Goal: Transaction & Acquisition: Purchase product/service

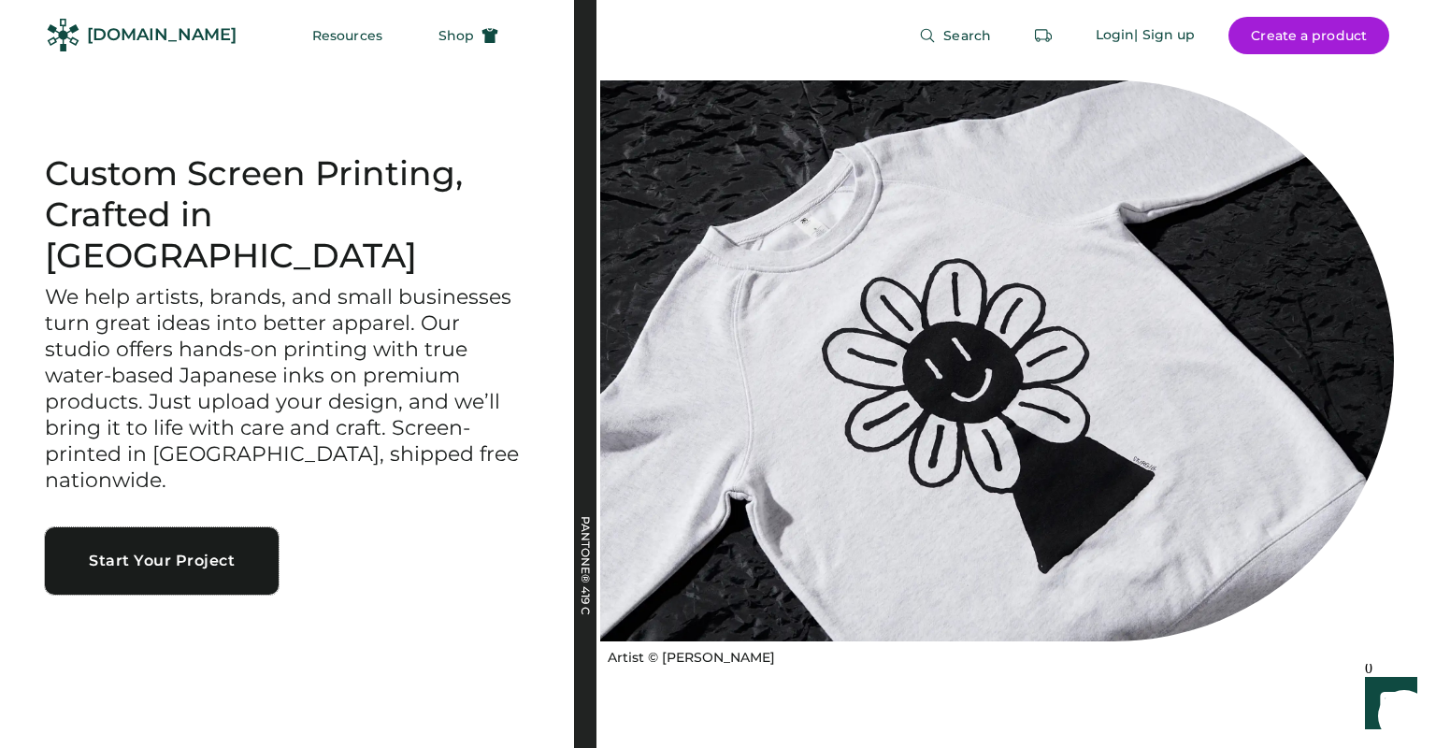
click at [224, 540] on button "Start Your Project" at bounding box center [162, 560] width 234 height 67
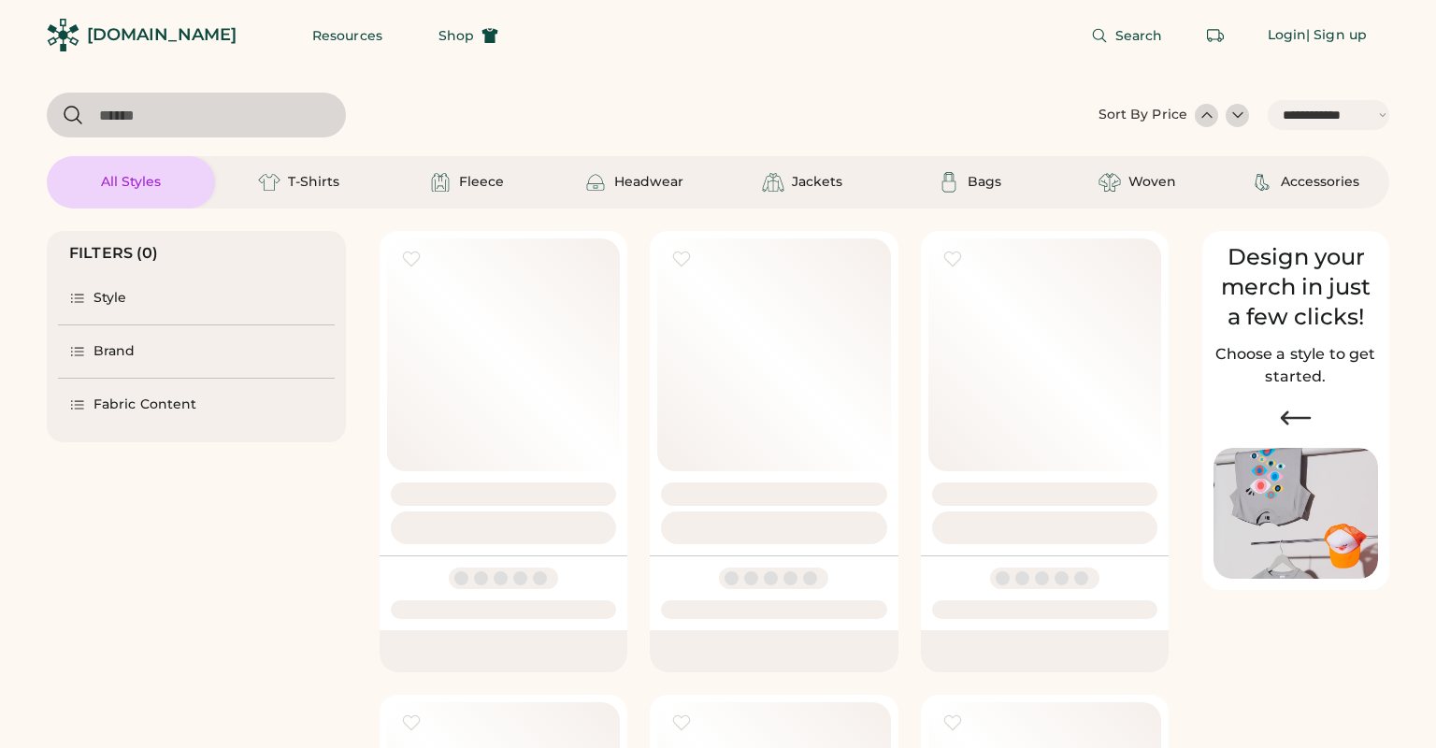
select select "*****"
click at [275, 172] on img at bounding box center [269, 182] width 22 height 22
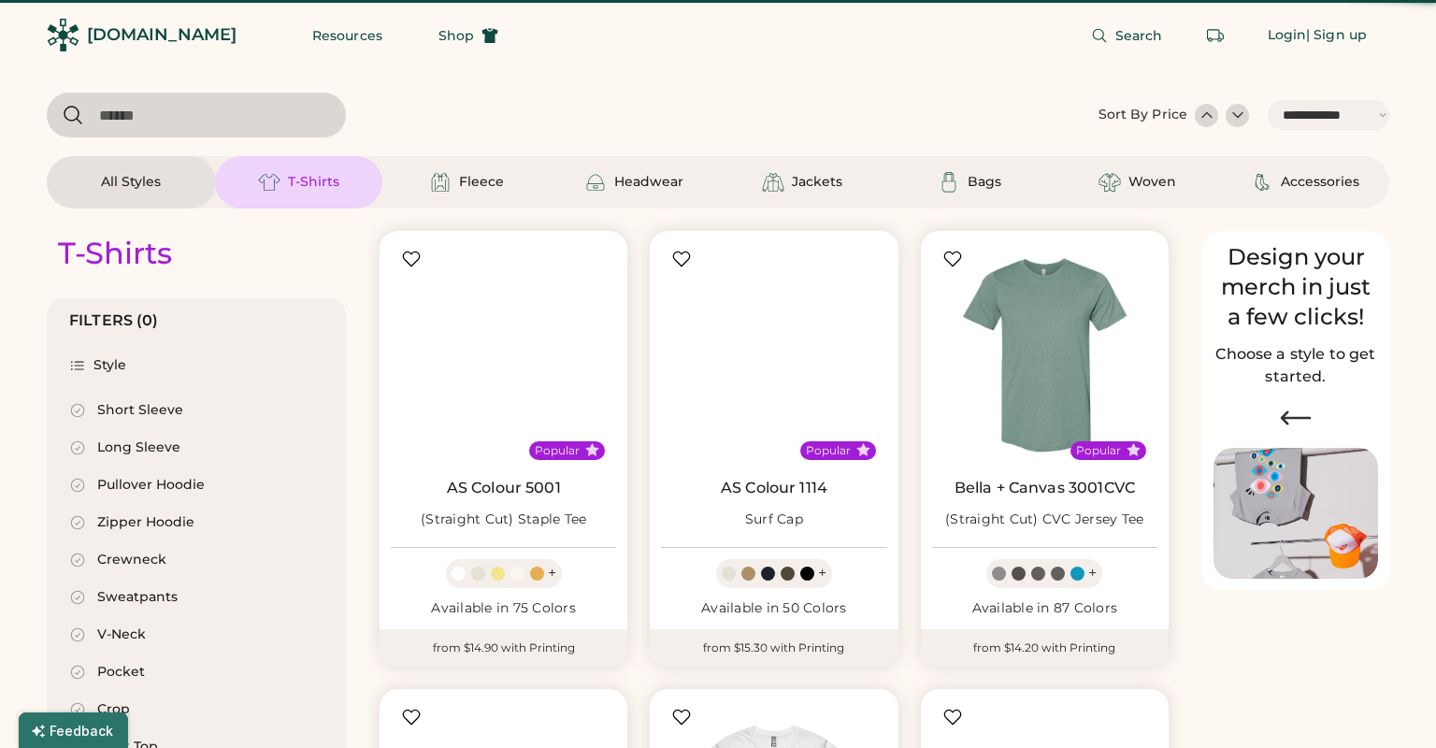
select select "*"
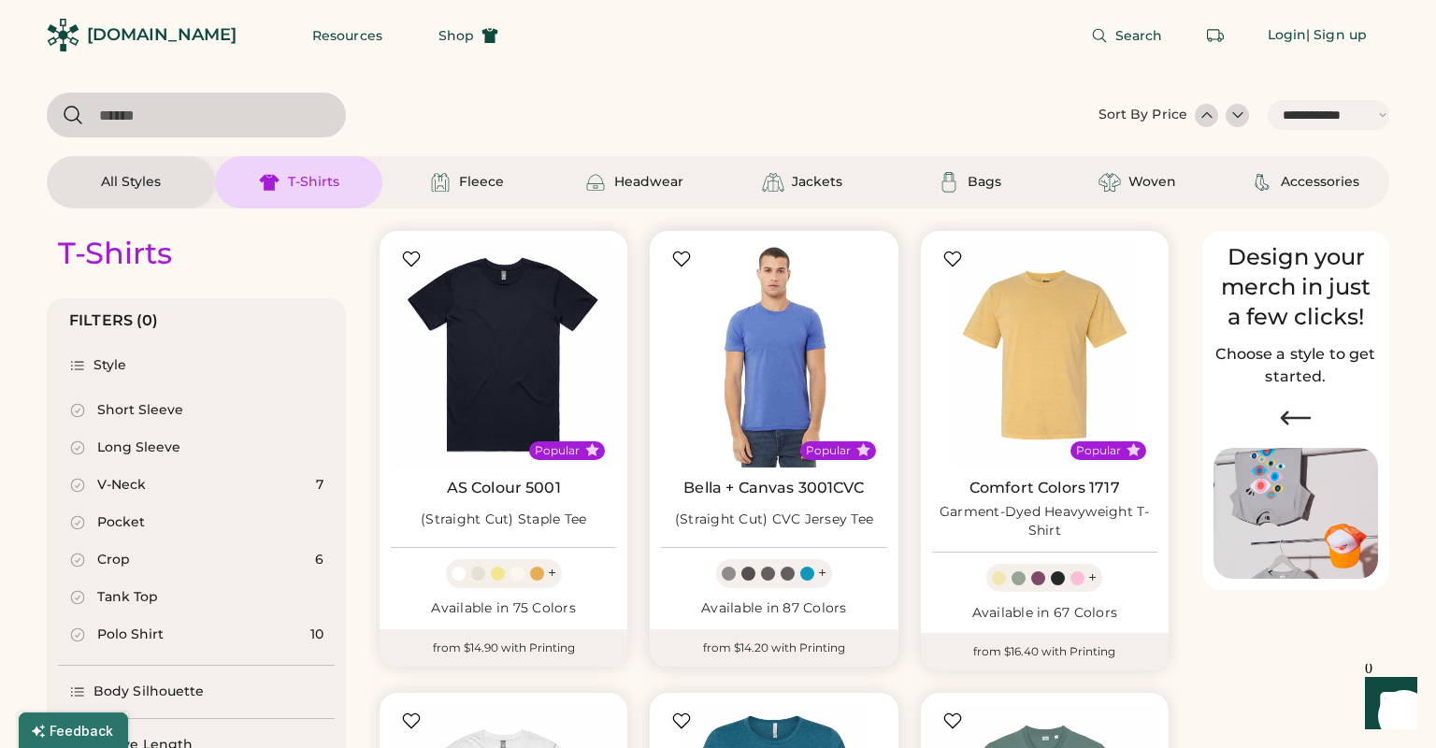
scroll to position [404, 0]
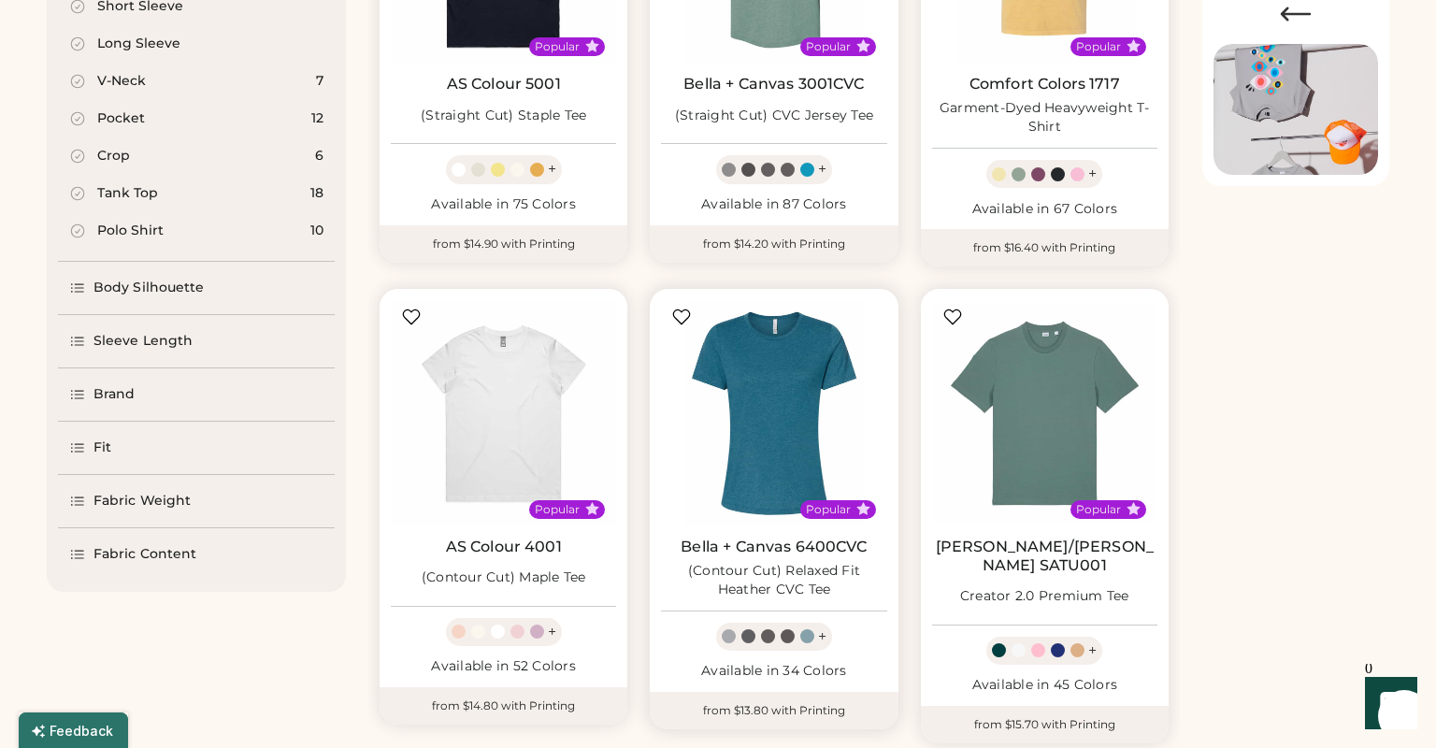
select select "*****"
select select "*"
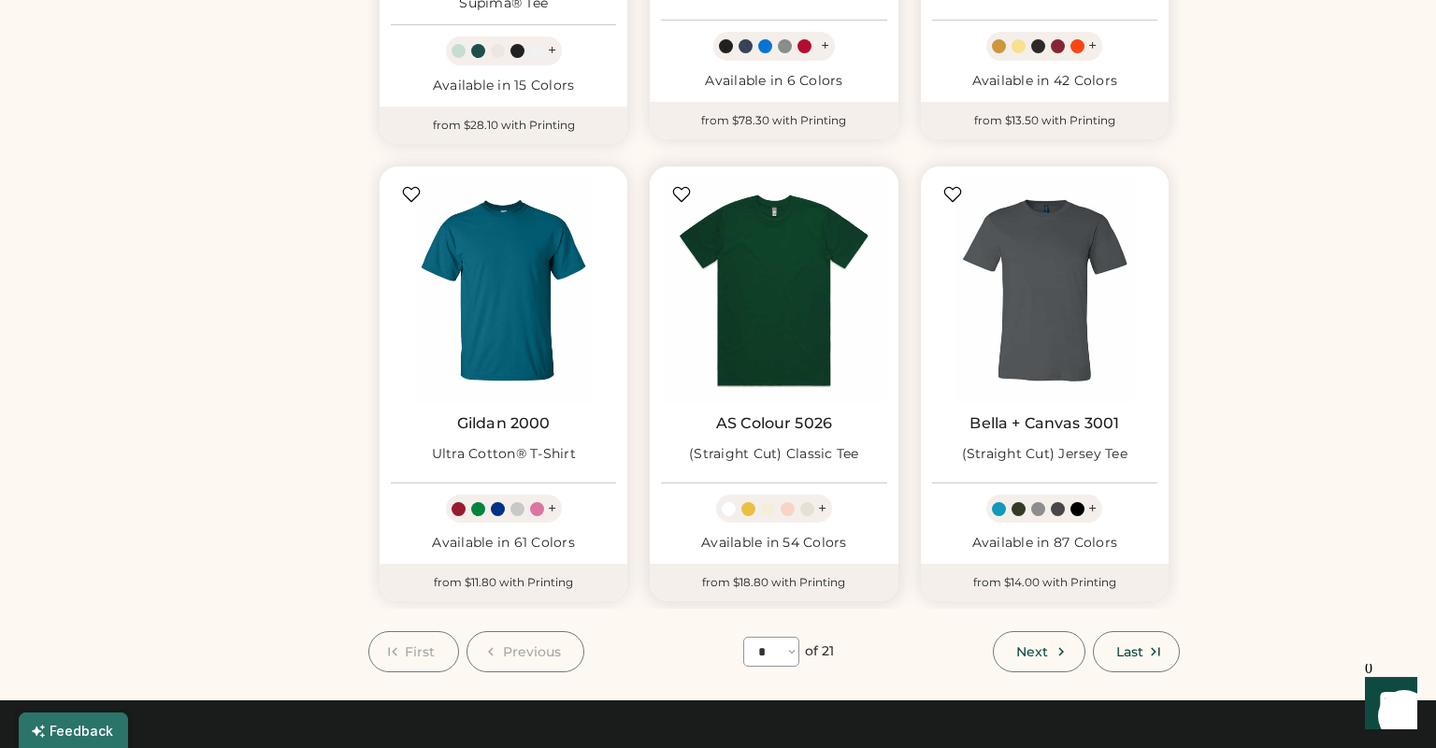
scroll to position [1515, 0]
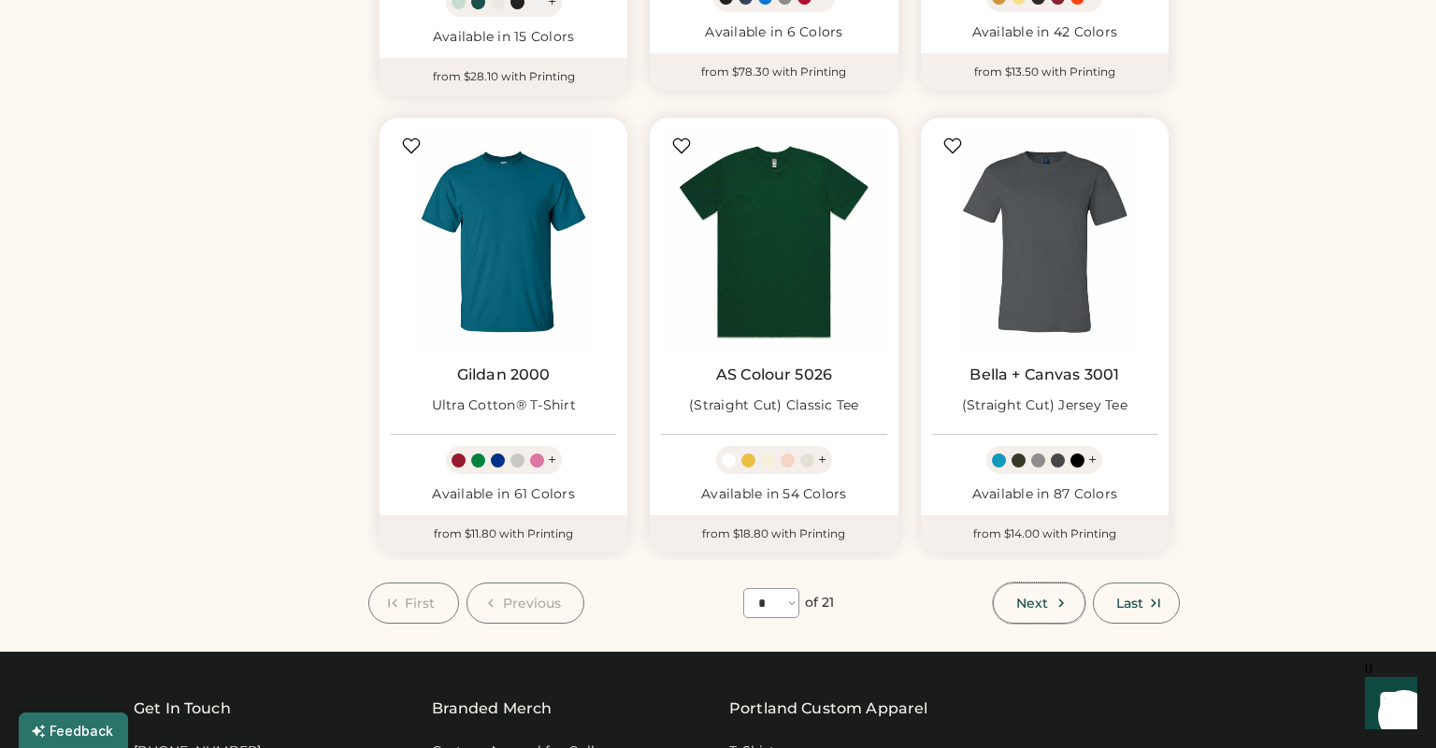
click at [1027, 597] on span "Next" at bounding box center [1033, 603] width 32 height 13
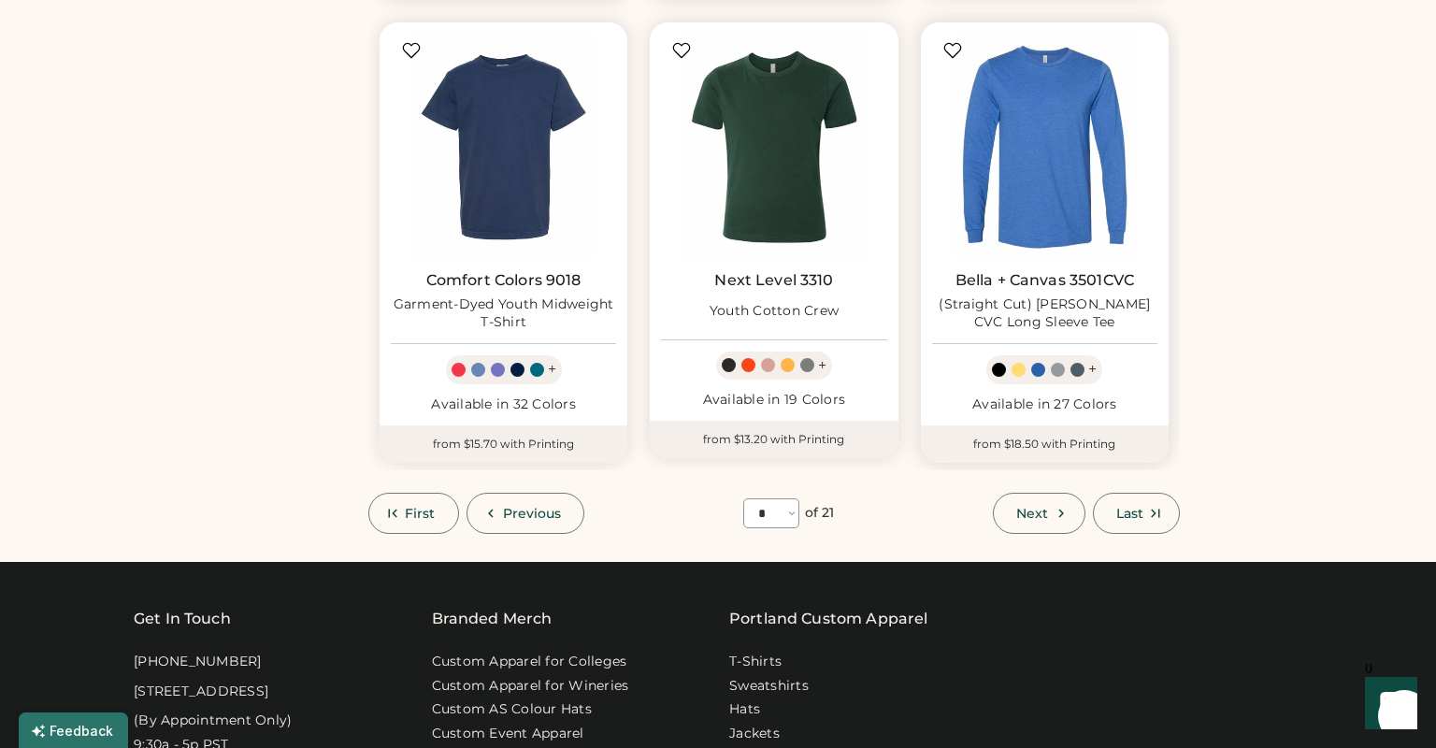
scroll to position [1595, 0]
click at [1034, 509] on span "Next" at bounding box center [1033, 513] width 32 height 13
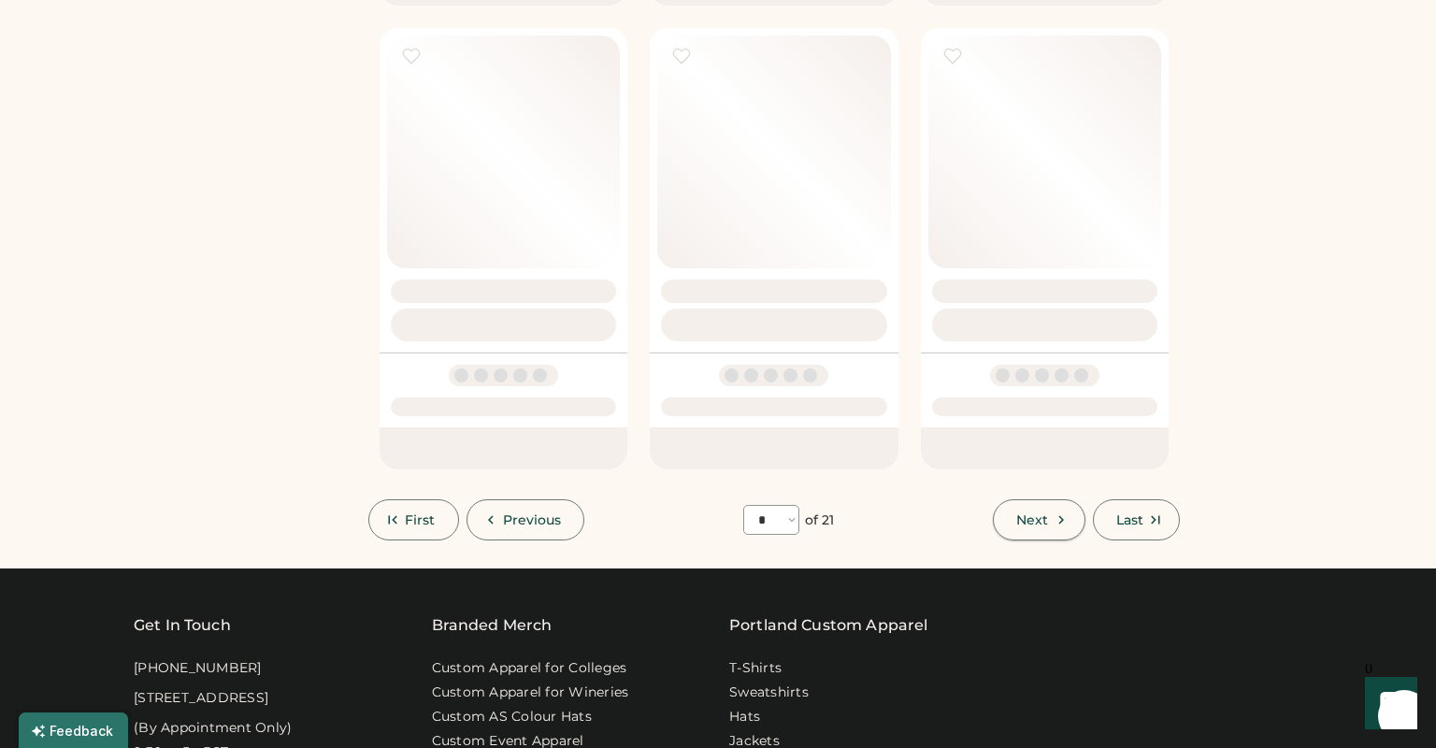
select select "*"
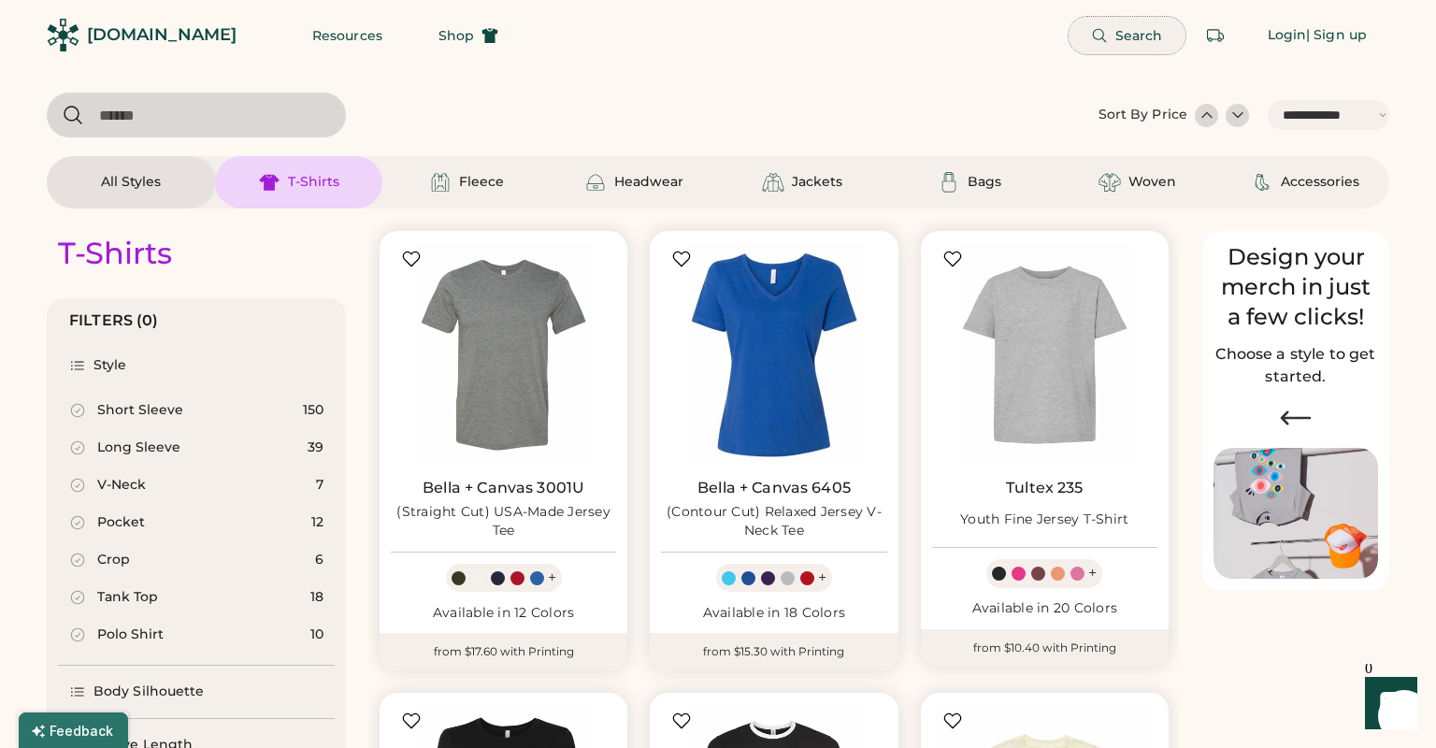
click at [1154, 34] on span "Search" at bounding box center [1140, 35] width 48 height 13
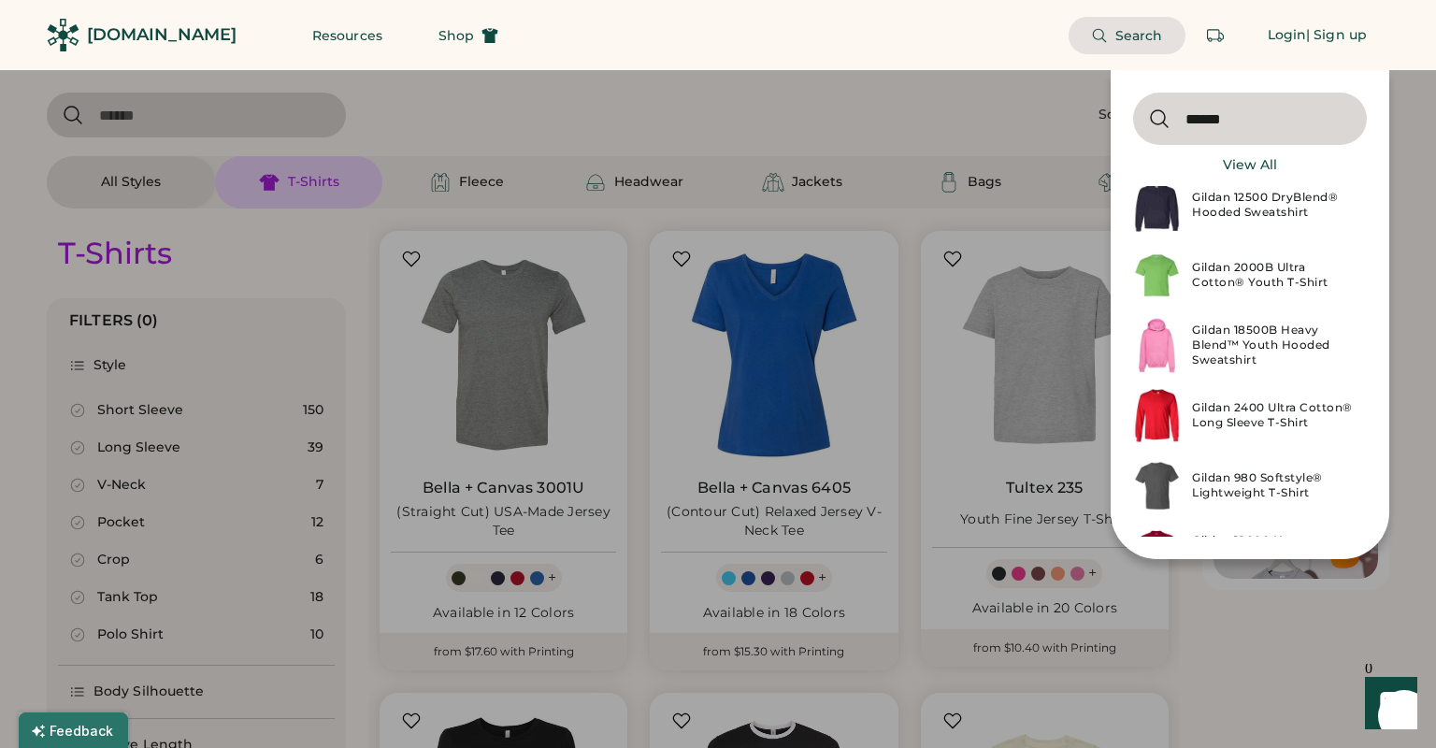
scroll to position [631, 0]
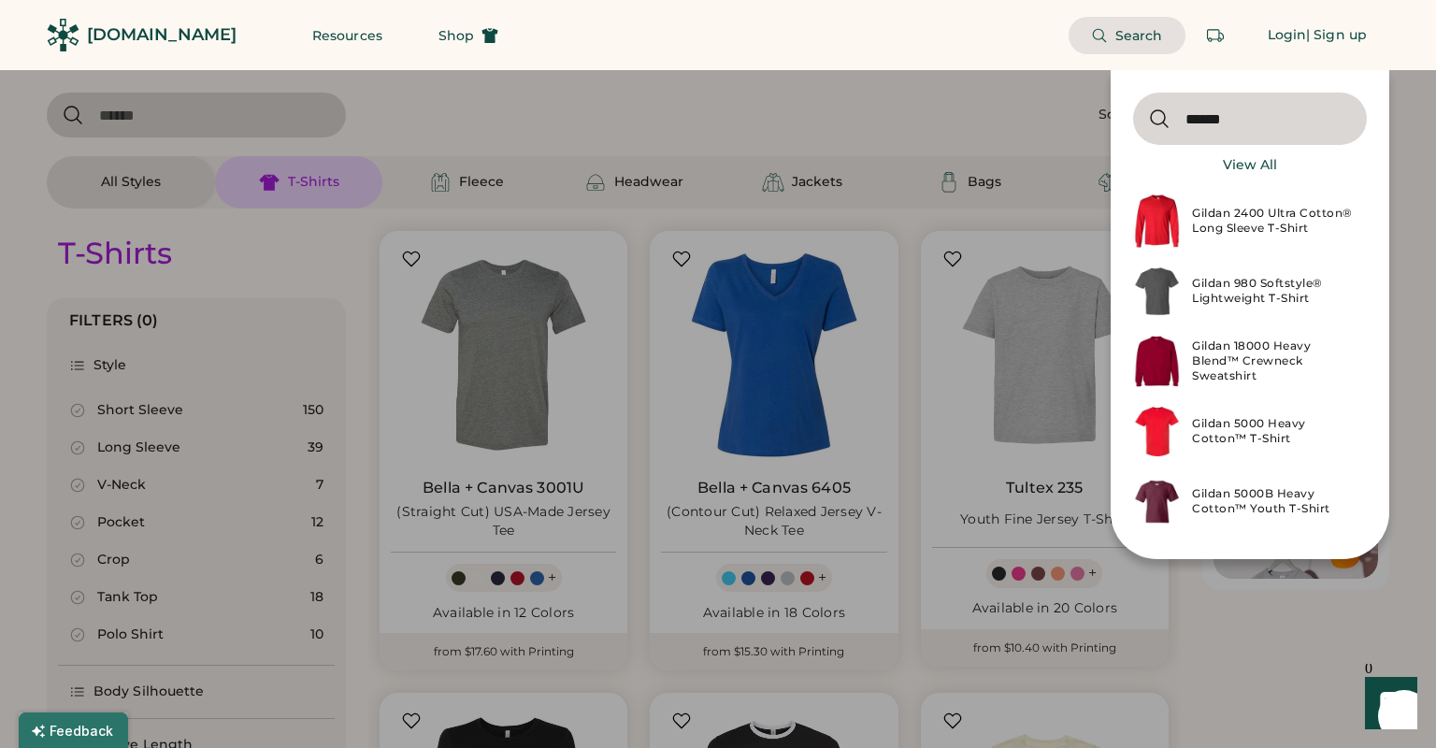
type input "******"
click at [1239, 292] on div "Gildan 980 Softstyle® Lightweight T-Shirt" at bounding box center [1274, 291] width 164 height 30
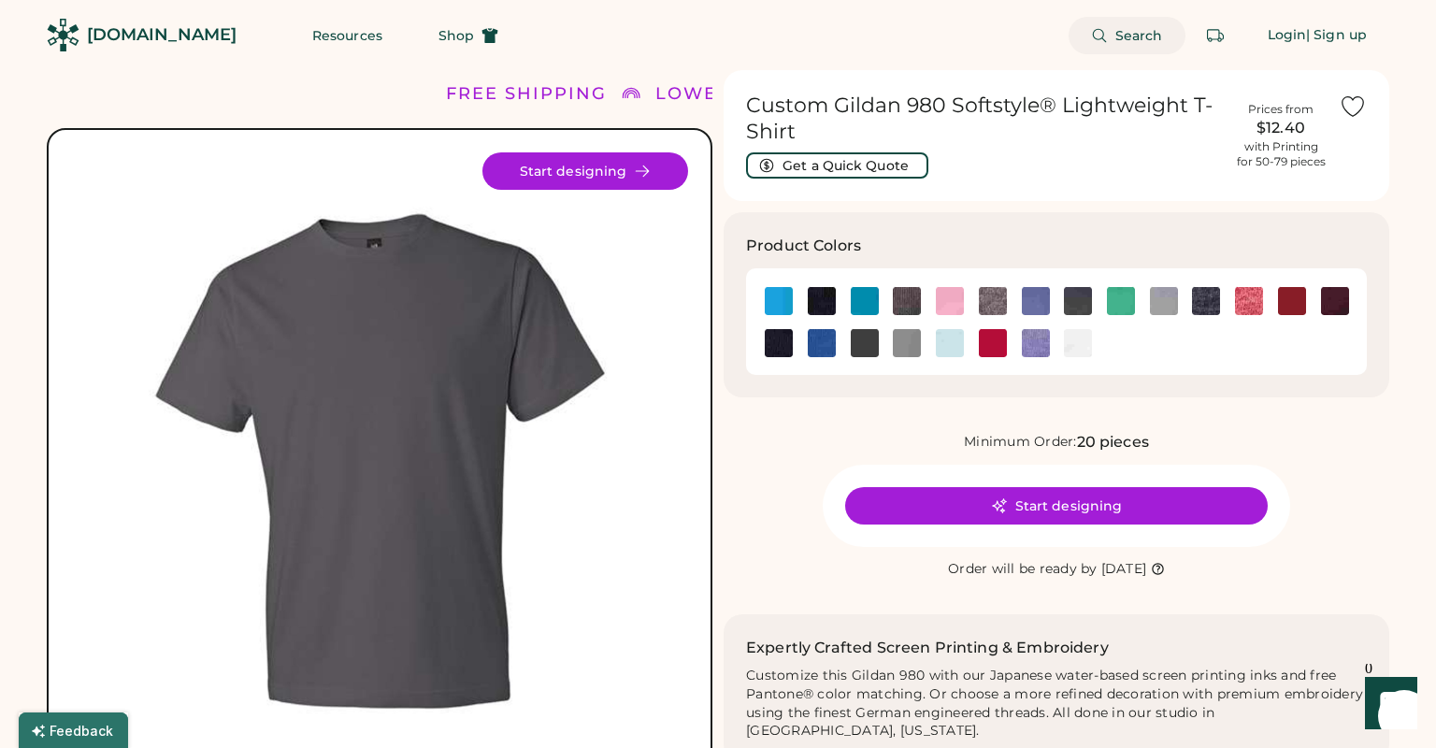
click at [1132, 29] on span "Search" at bounding box center [1140, 35] width 48 height 13
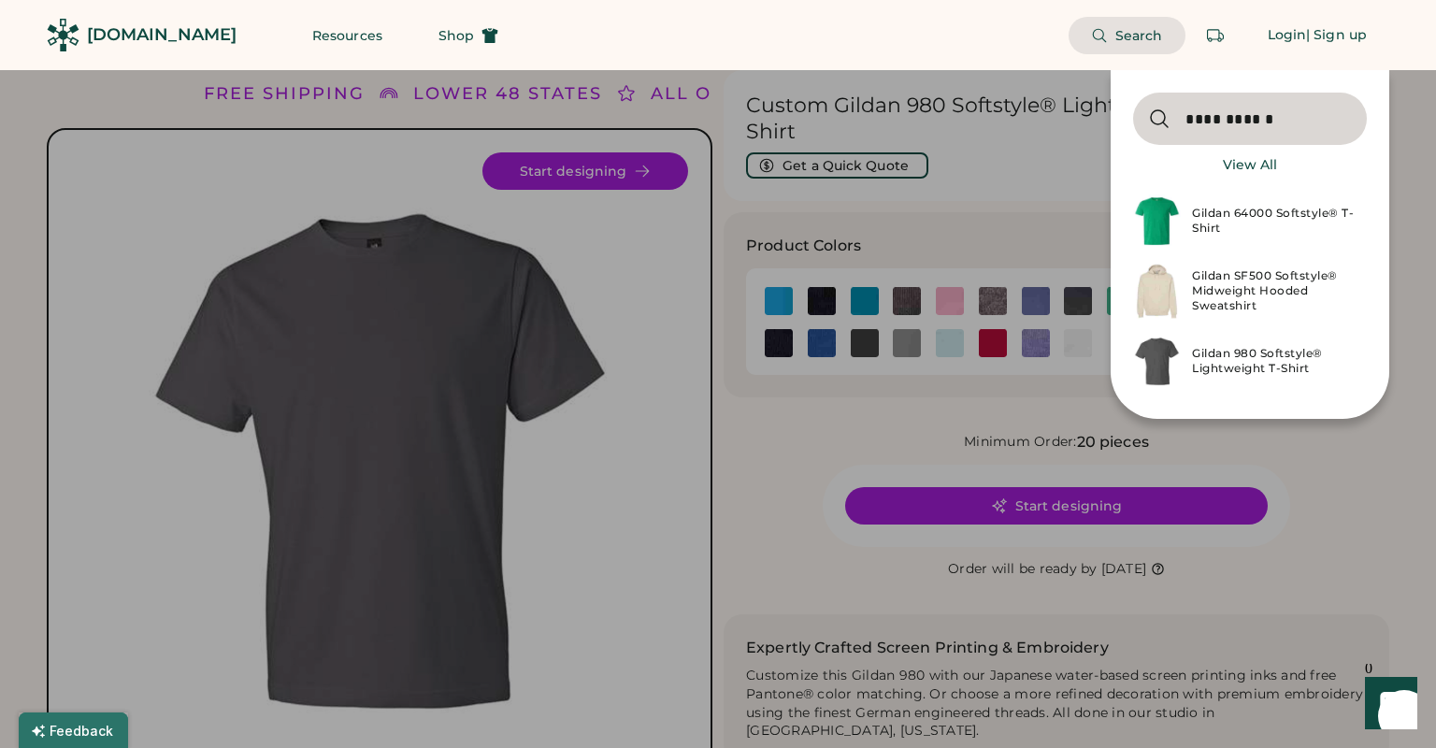
type input "**********"
click at [1279, 209] on div "Gildan 64000 Softstyle® T-Shirt" at bounding box center [1274, 221] width 164 height 30
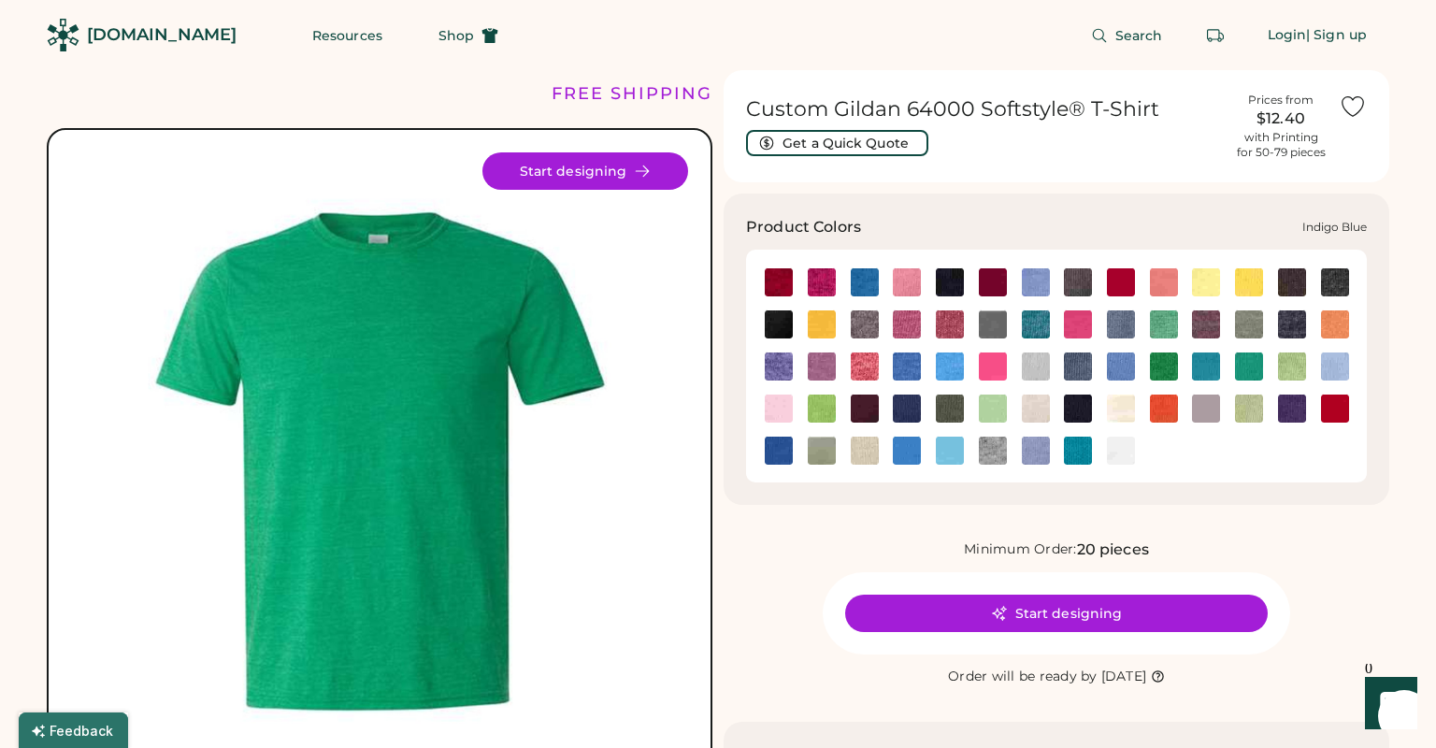
click at [1075, 370] on img at bounding box center [1078, 367] width 28 height 28
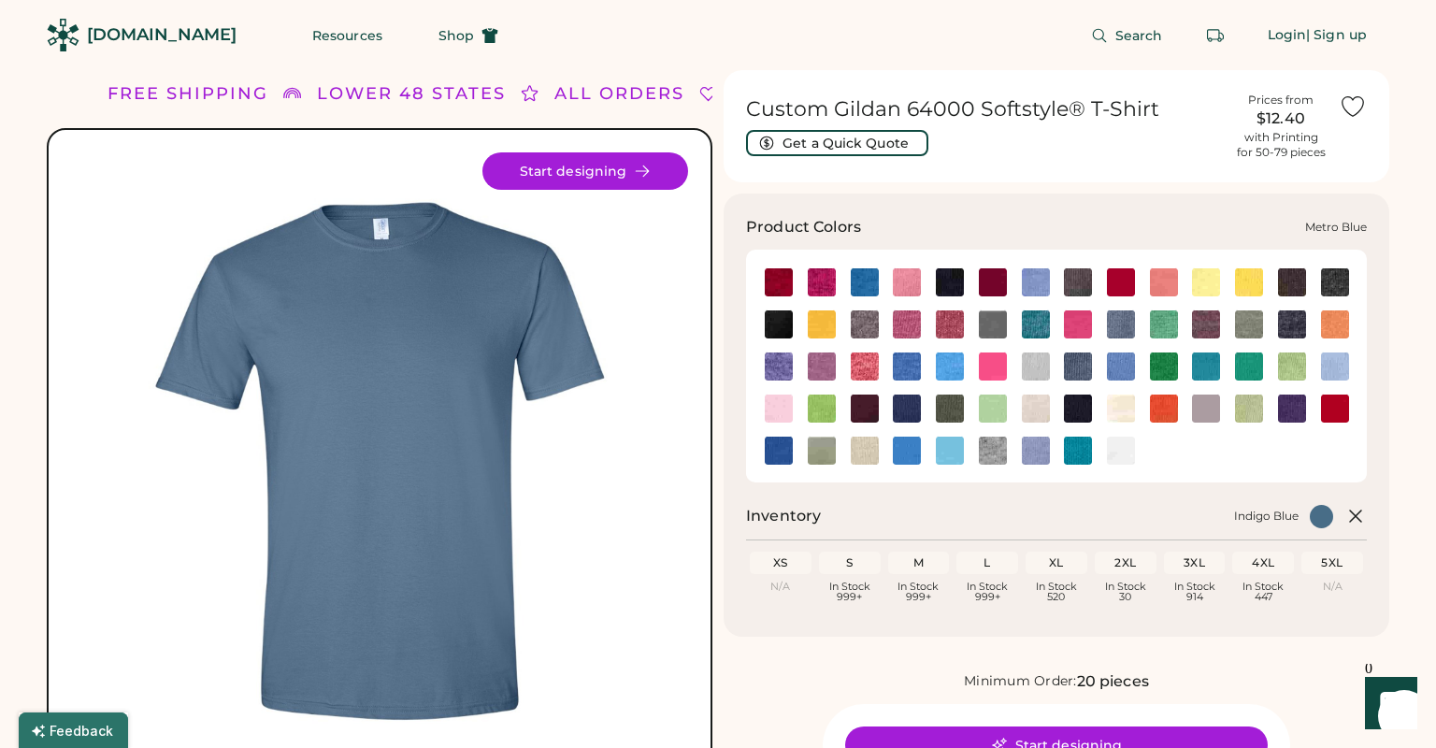
click at [909, 399] on img at bounding box center [907, 409] width 28 height 28
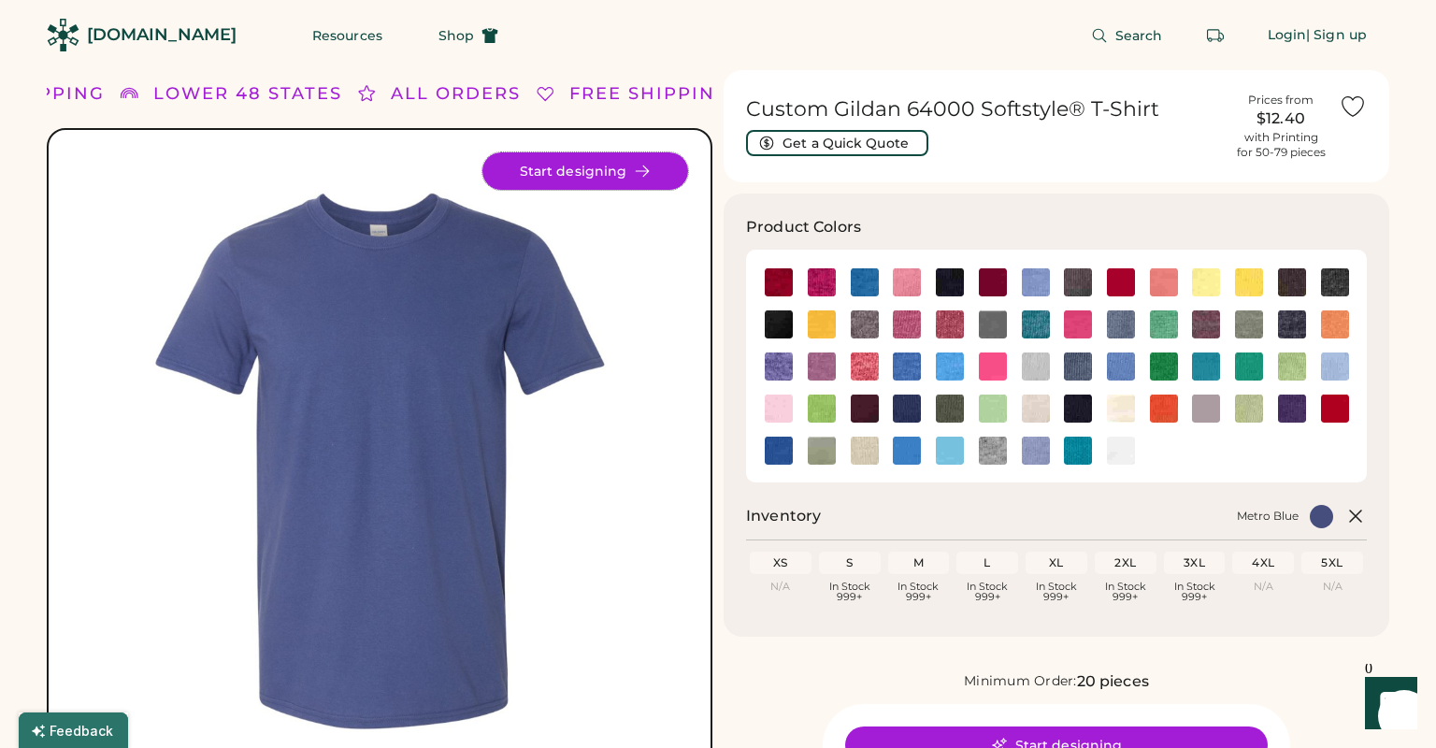
click at [563, 163] on button "Start designing" at bounding box center [586, 170] width 206 height 37
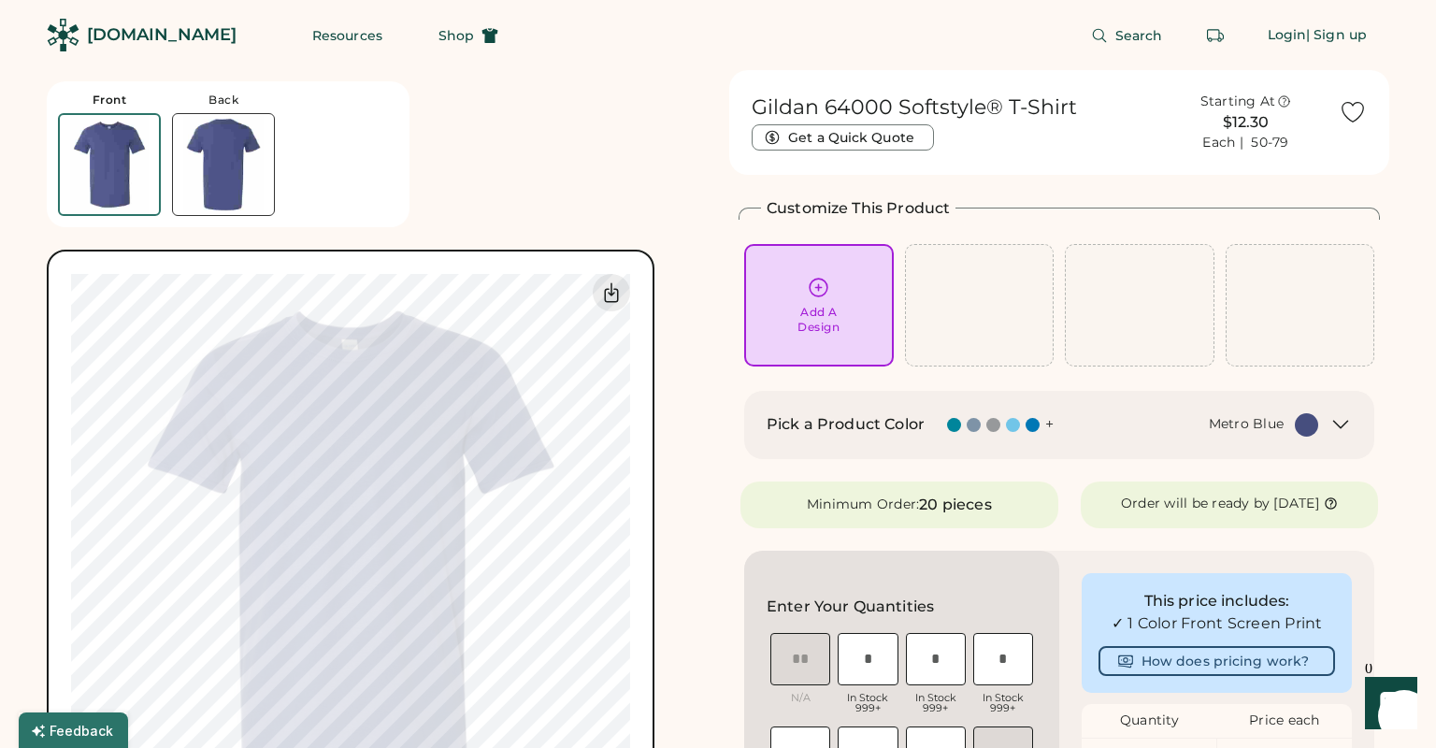
click at [229, 156] on img at bounding box center [223, 164] width 101 height 101
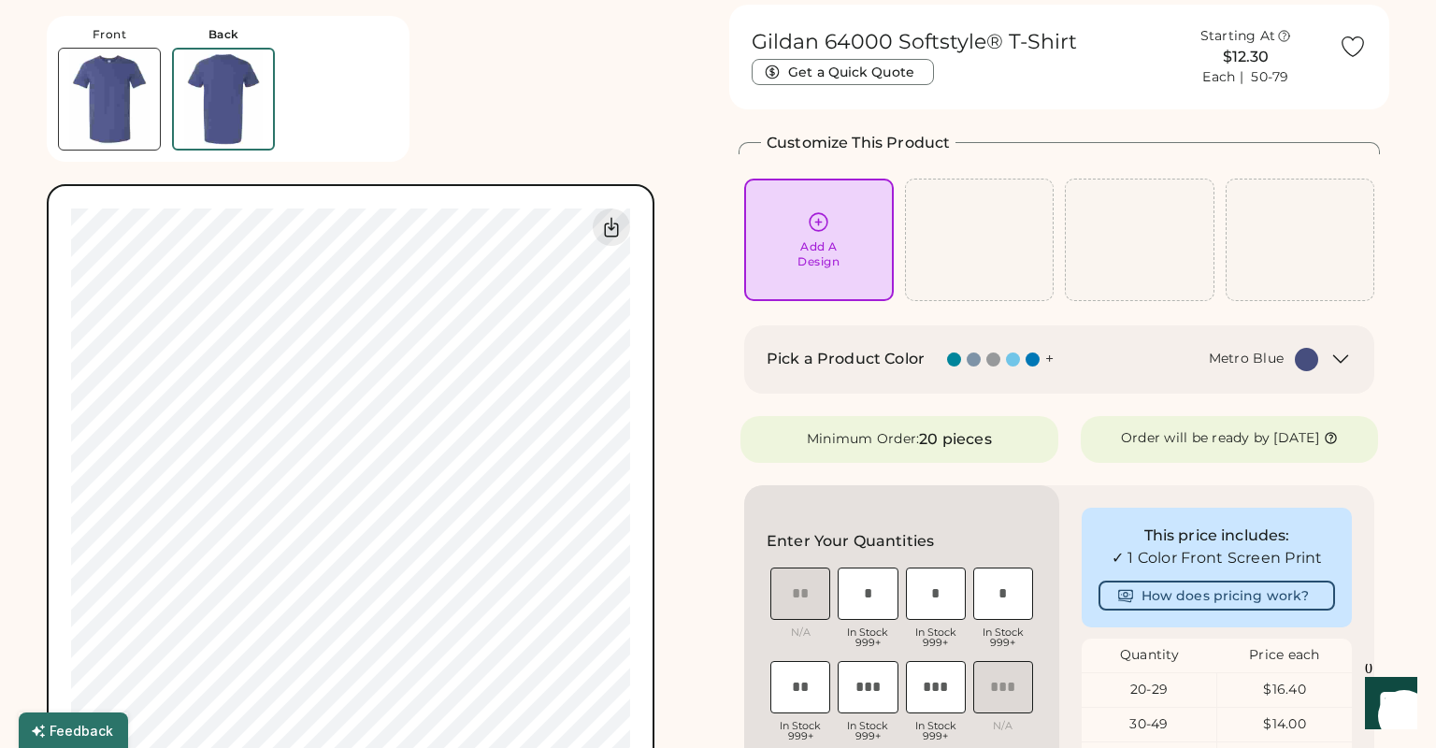
scroll to position [69, 0]
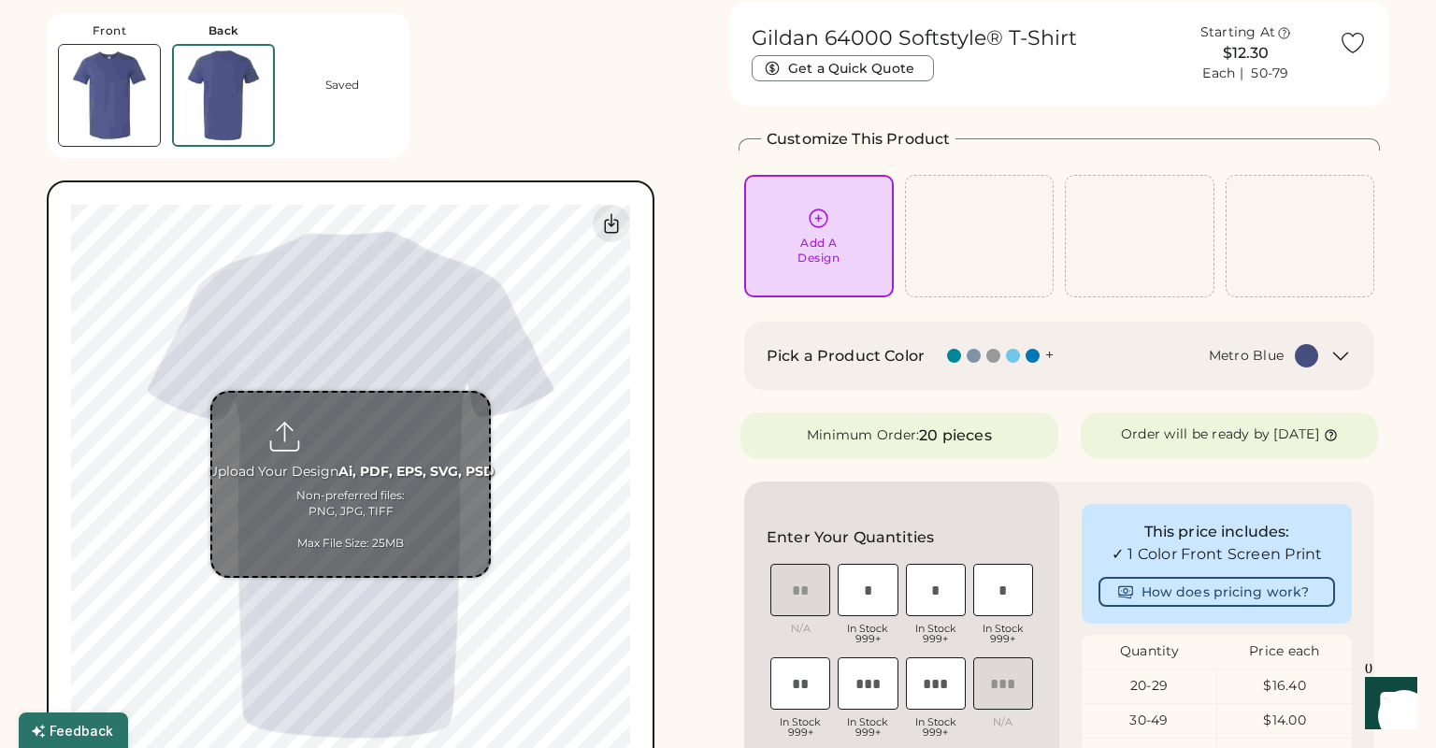
click at [382, 466] on input "file" at bounding box center [350, 484] width 277 height 183
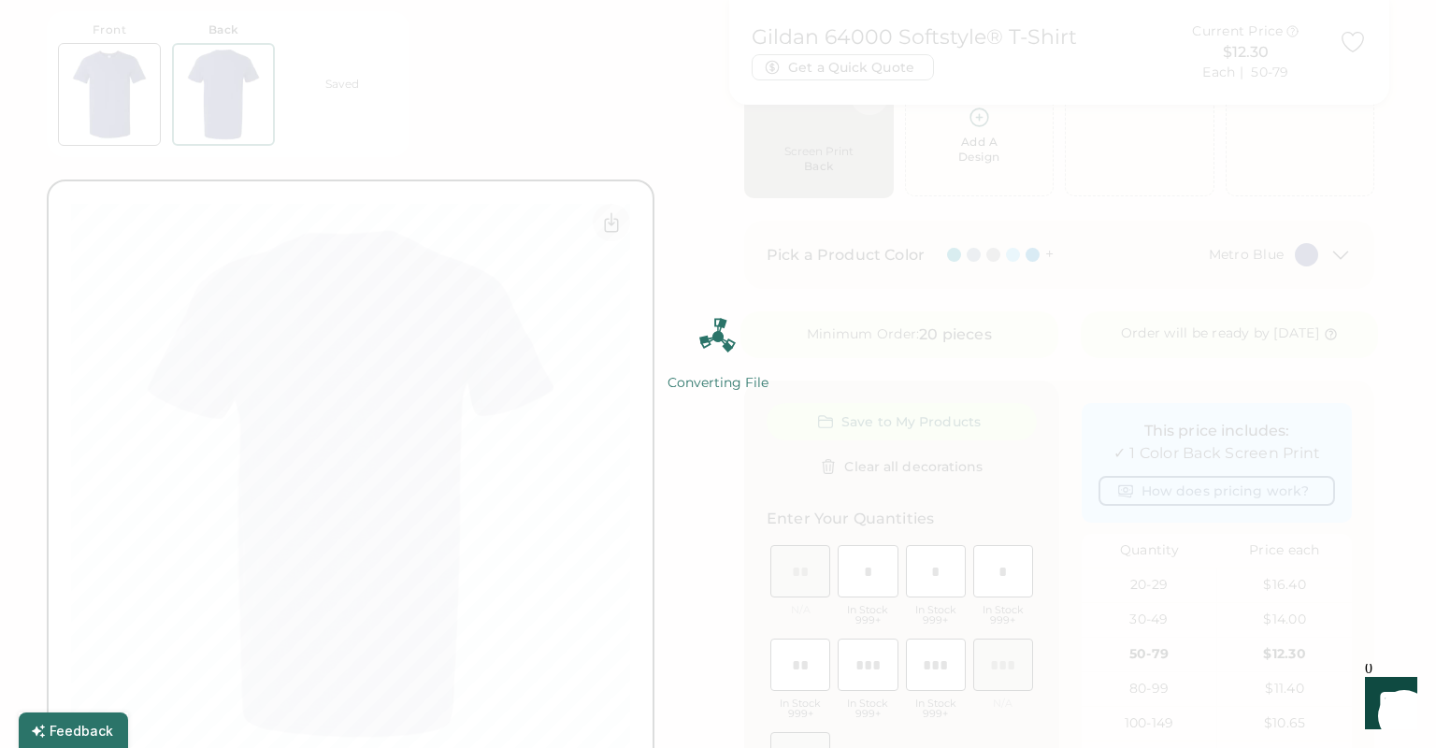
scroll to position [0, 0]
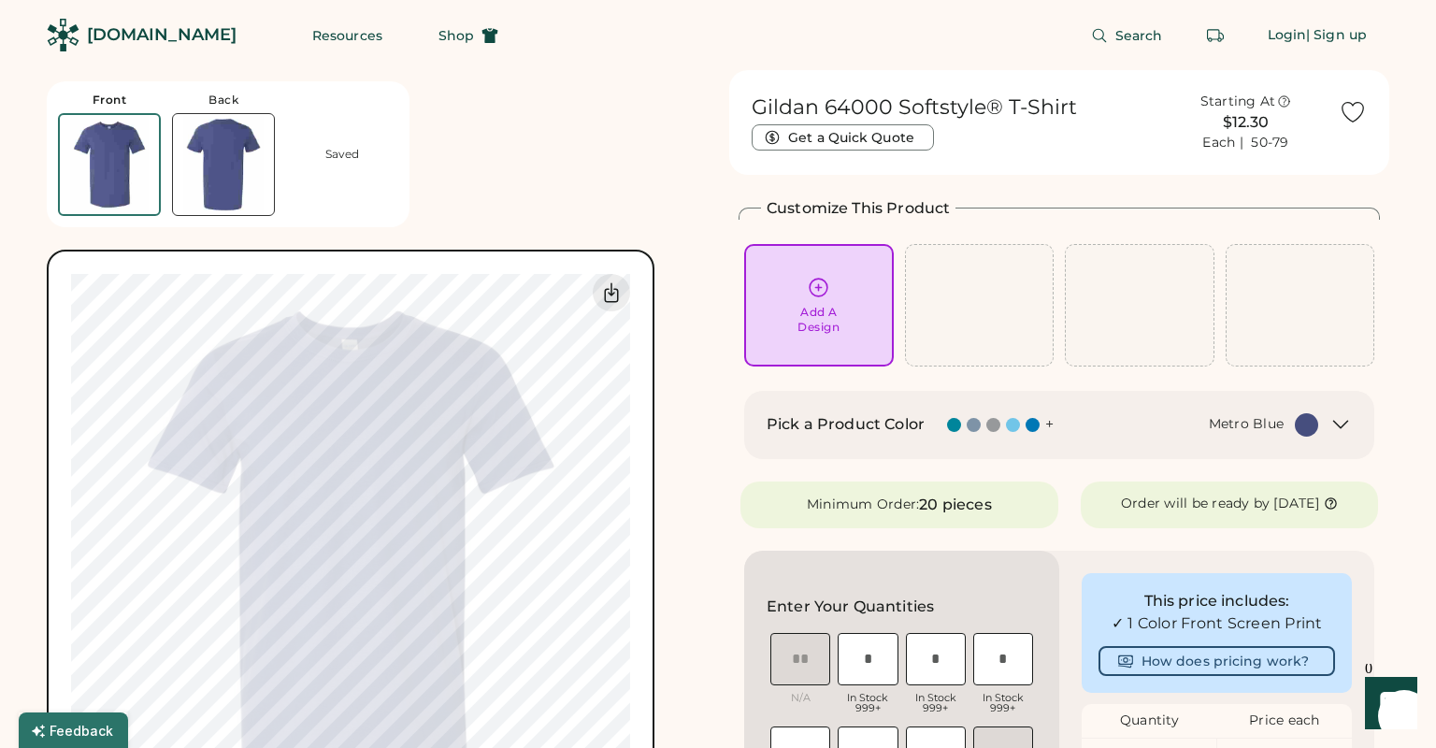
click at [135, 188] on img at bounding box center [109, 164] width 99 height 99
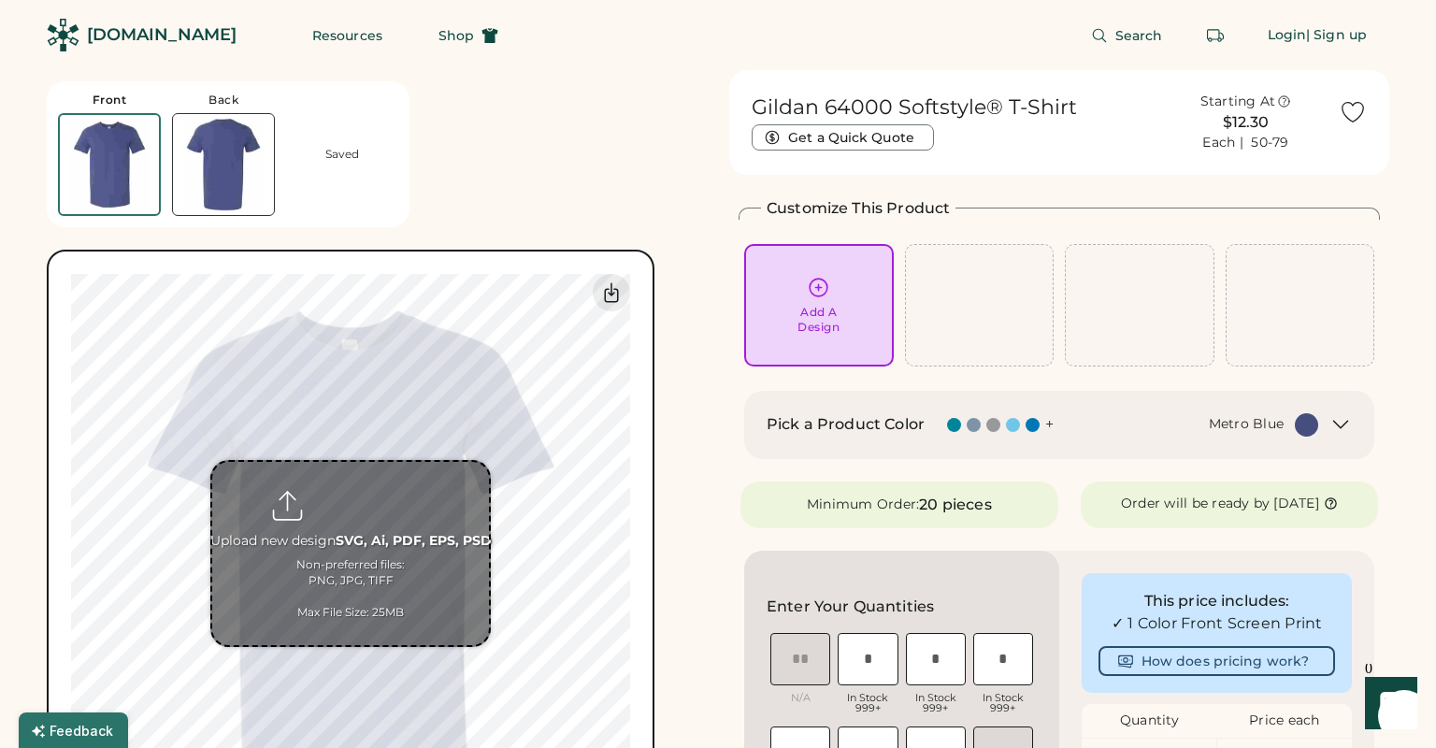
click at [337, 518] on input "file" at bounding box center [350, 553] width 277 height 183
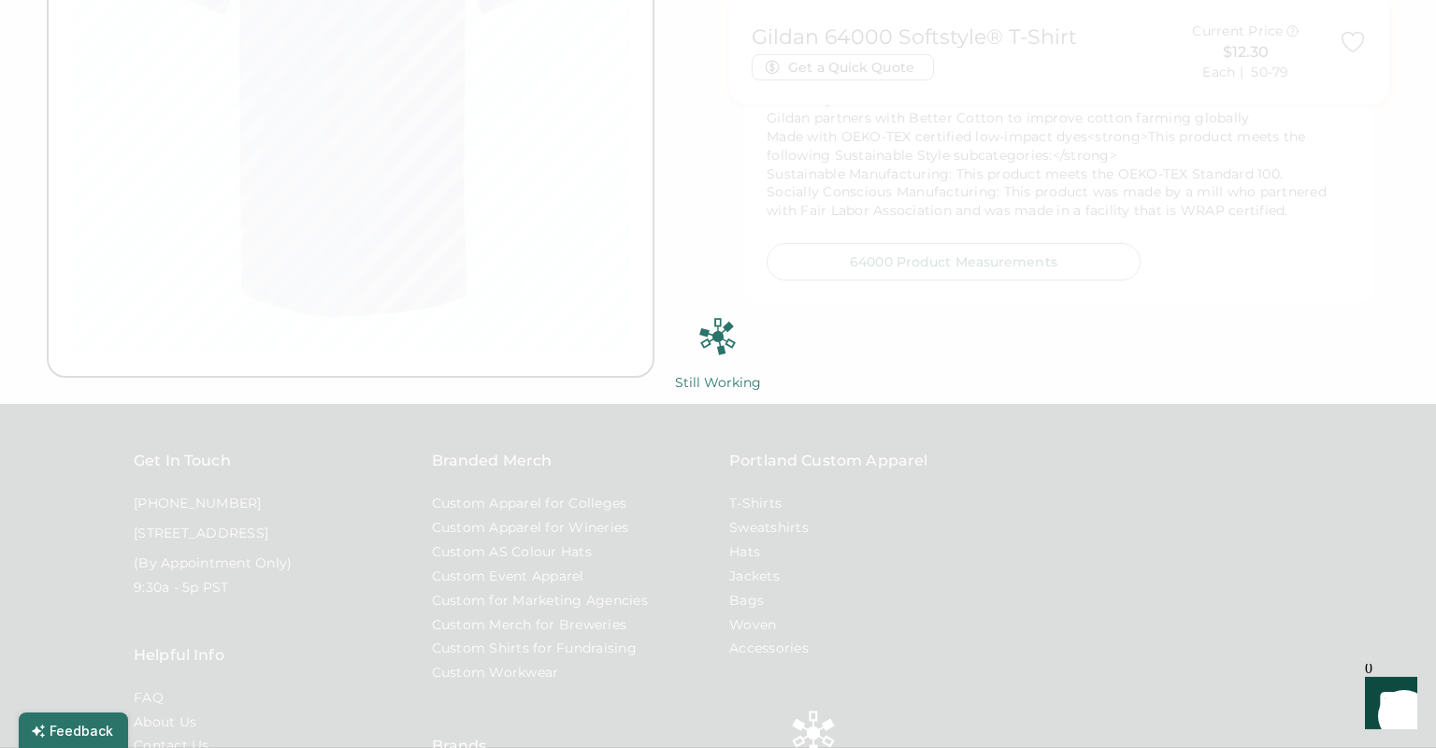
scroll to position [1414, 0]
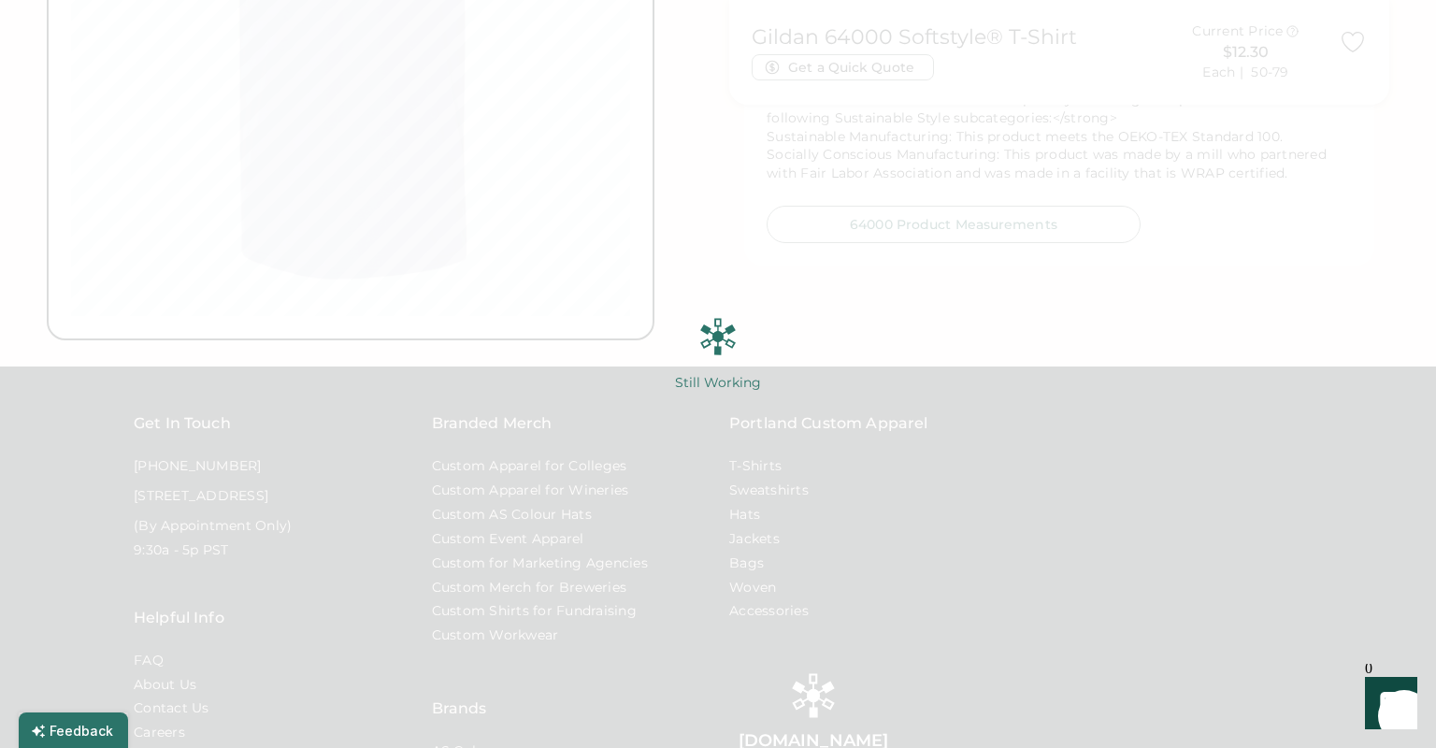
click at [916, 288] on img at bounding box center [718, 374] width 1436 height 748
